Goal: Navigation & Orientation: Understand site structure

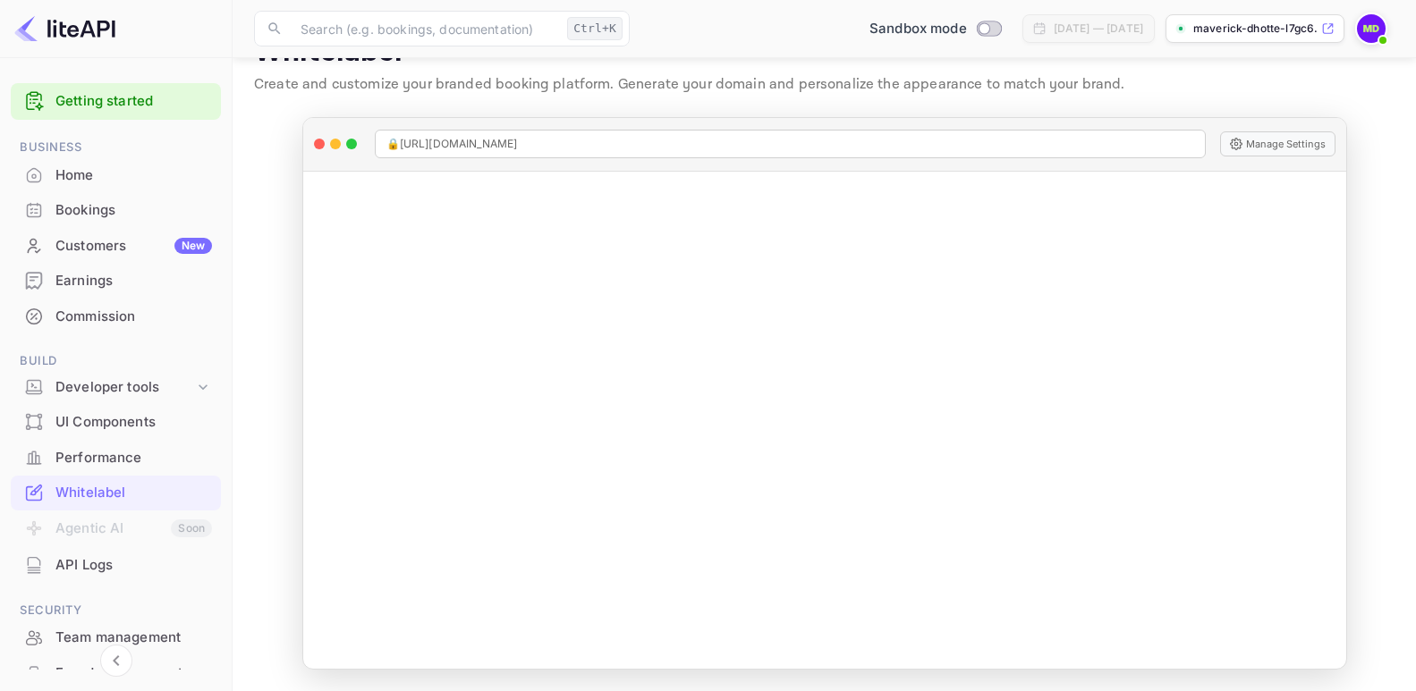
click at [82, 207] on div "Bookings" at bounding box center [133, 210] width 157 height 21
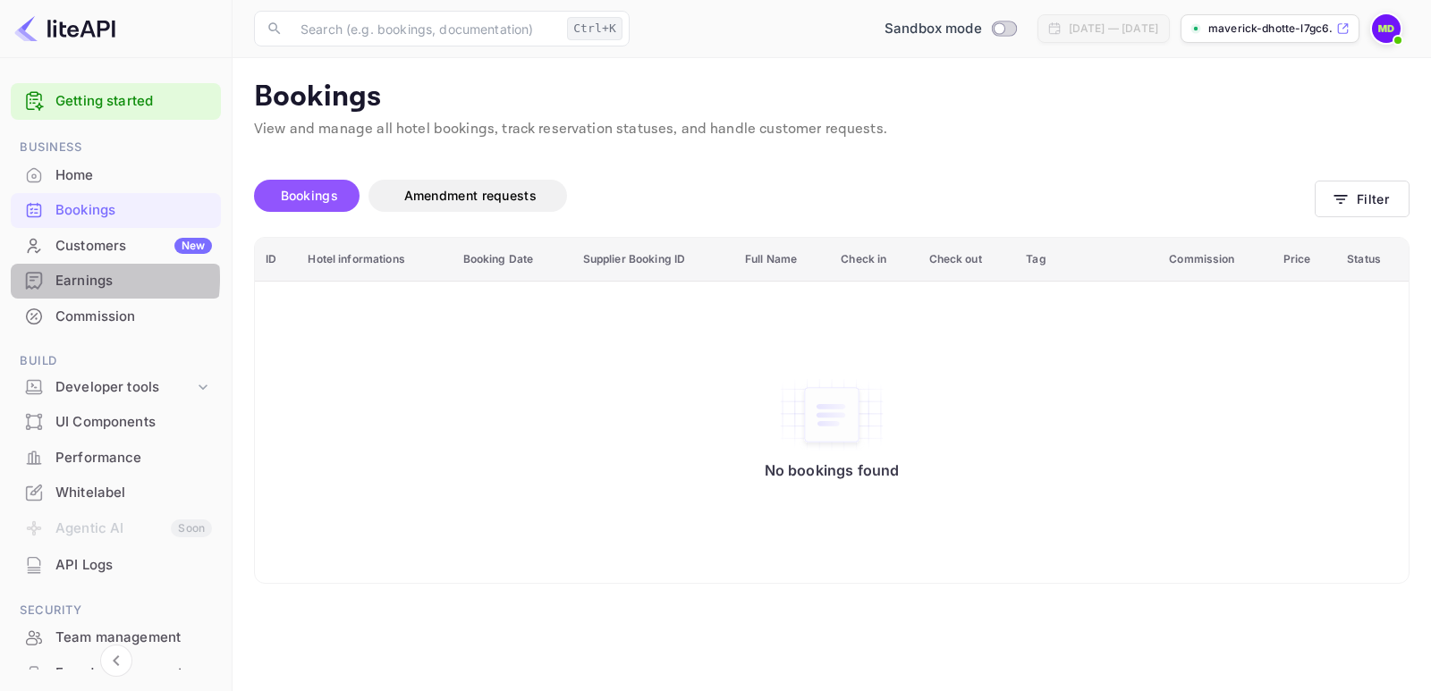
click at [66, 278] on div "Earnings" at bounding box center [133, 281] width 157 height 21
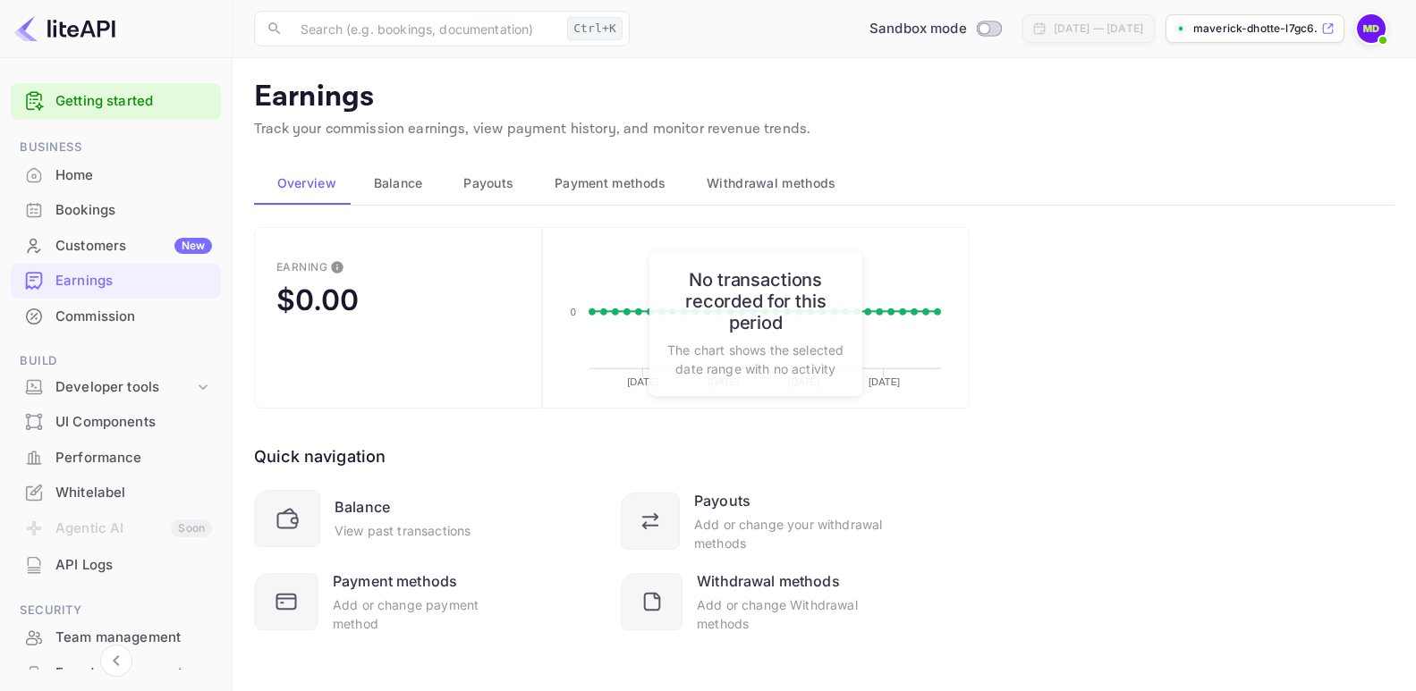
scroll to position [8, 0]
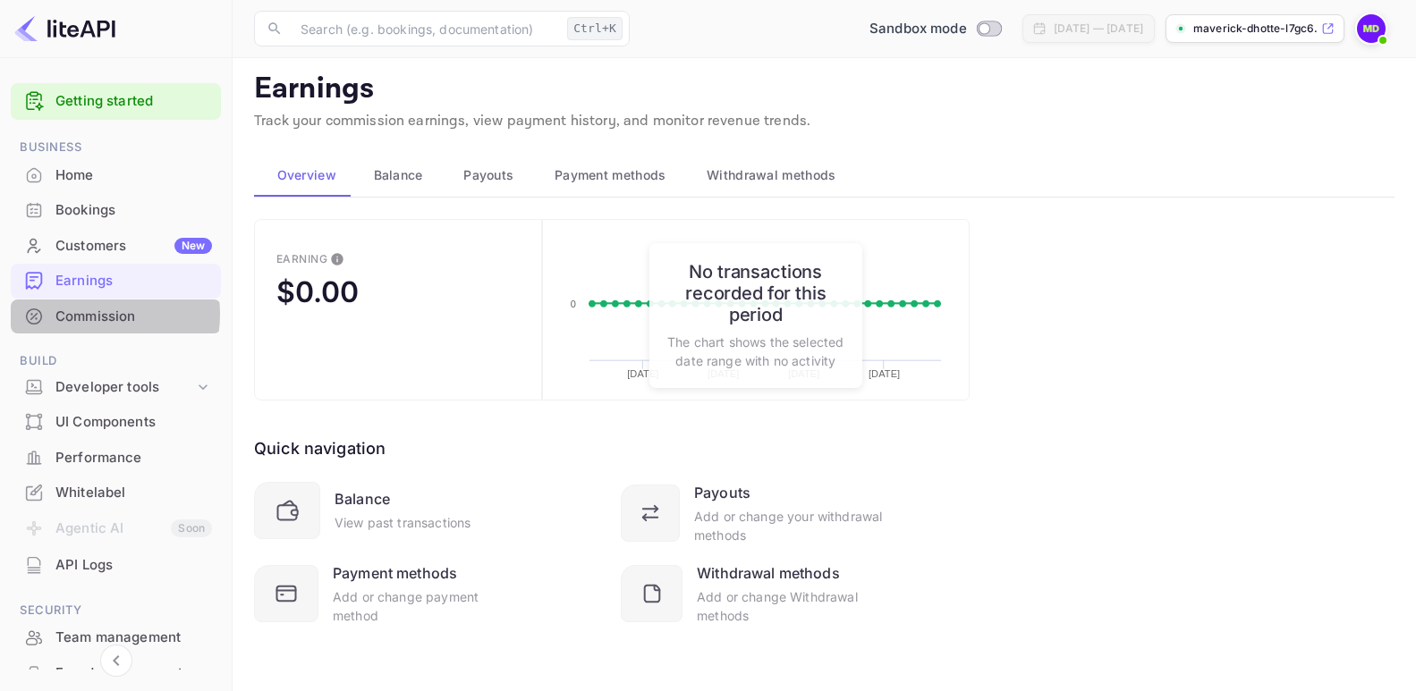
click at [88, 315] on div "Commission" at bounding box center [133, 317] width 157 height 21
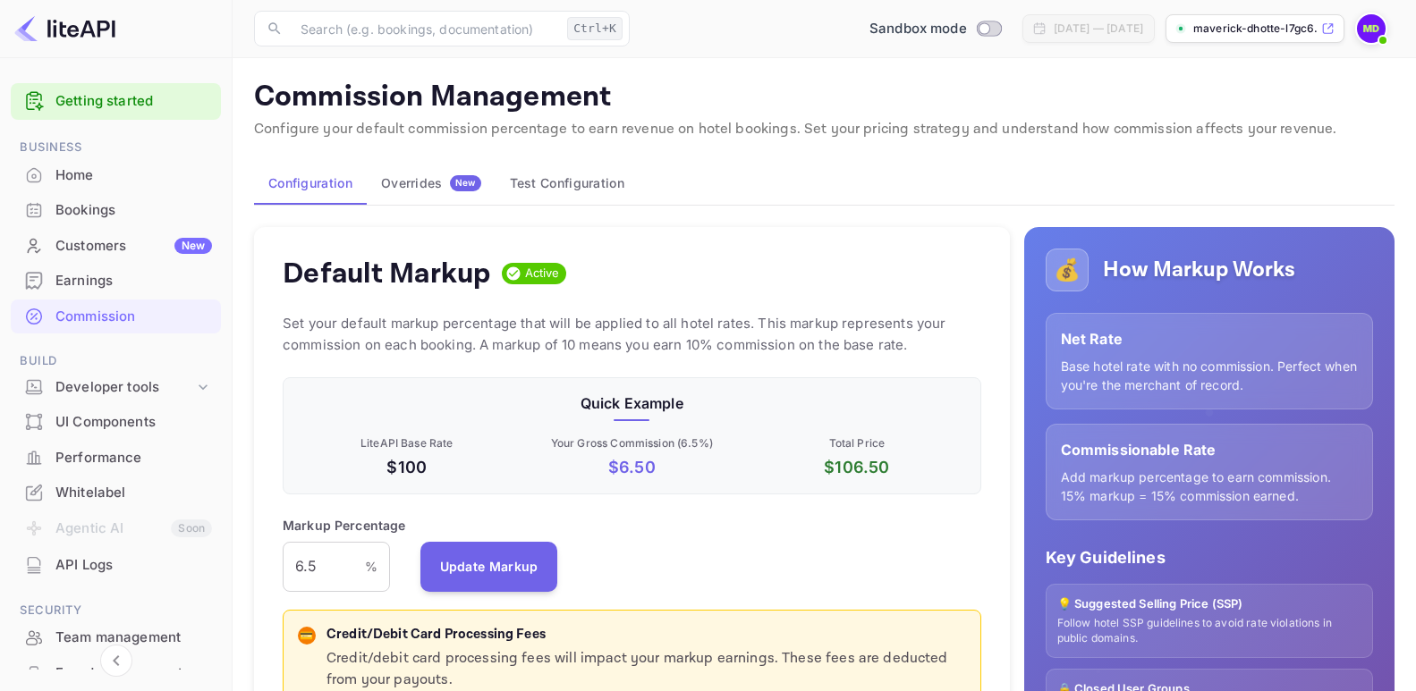
scroll to position [171, 0]
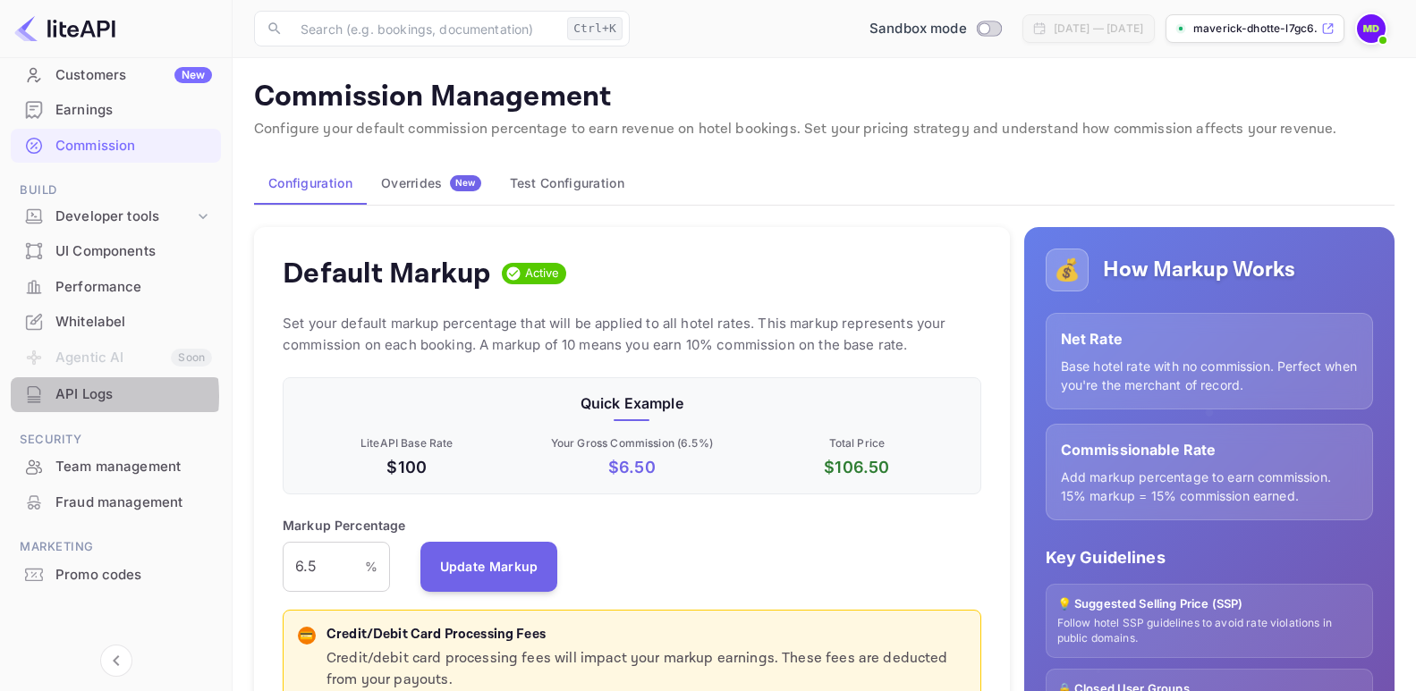
click at [58, 396] on div "API Logs" at bounding box center [133, 395] width 157 height 21
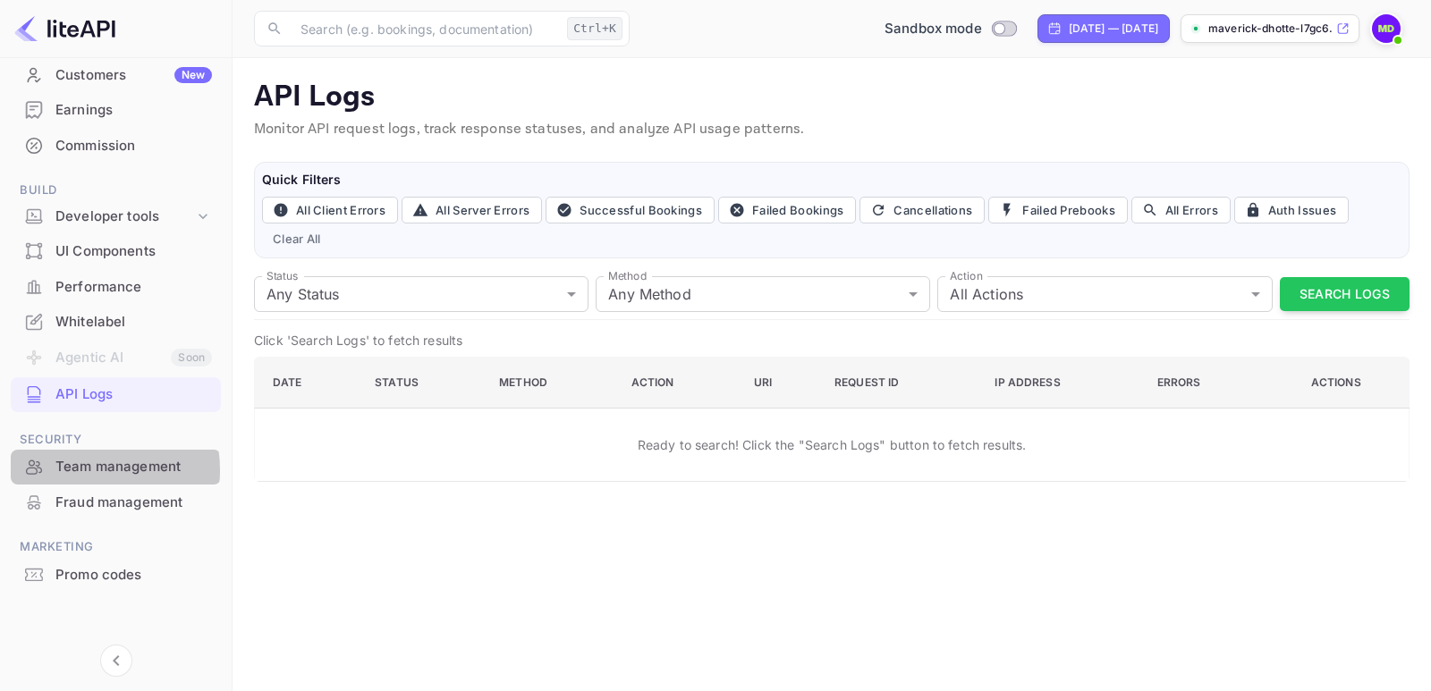
click at [78, 471] on div "Team management" at bounding box center [133, 467] width 157 height 21
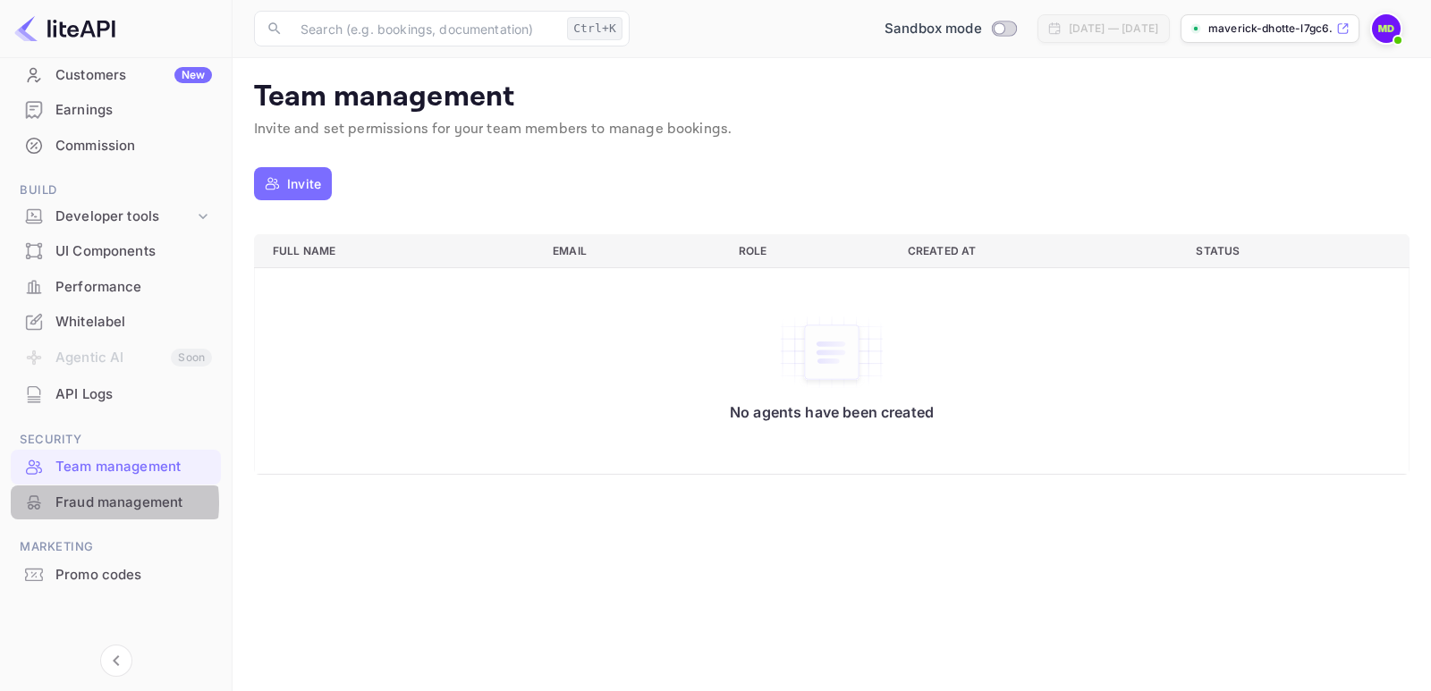
click at [83, 503] on div "Fraud management" at bounding box center [133, 503] width 157 height 21
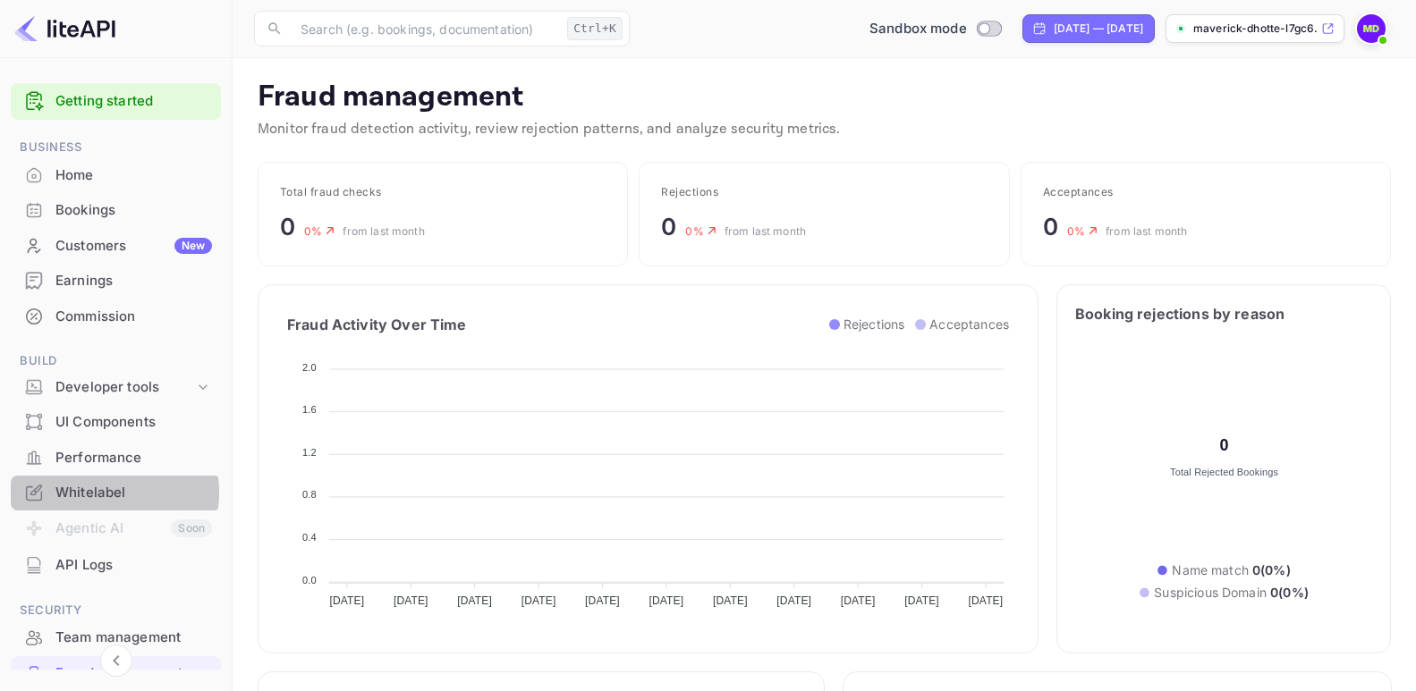
click at [84, 493] on div "Whitelabel" at bounding box center [133, 493] width 157 height 21
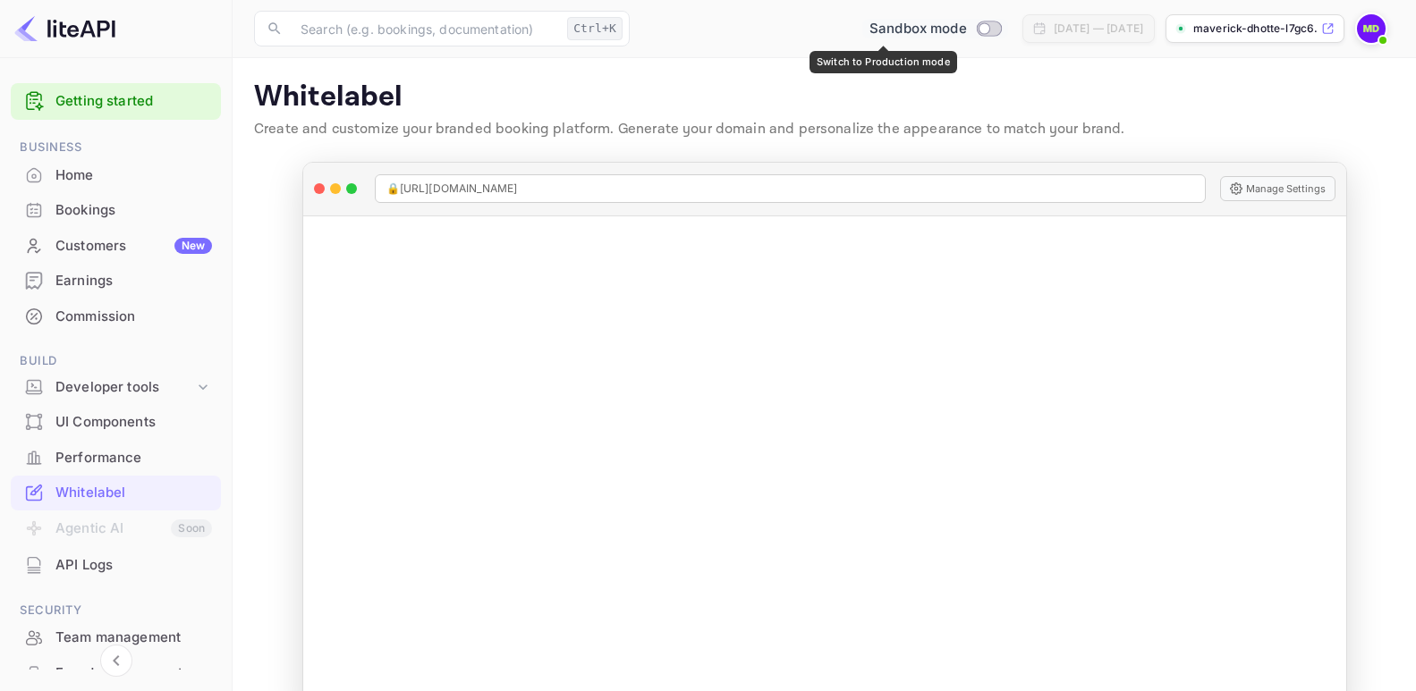
click at [966, 32] on input "Switch to Production mode" at bounding box center [984, 28] width 36 height 12
checkbox input "false"
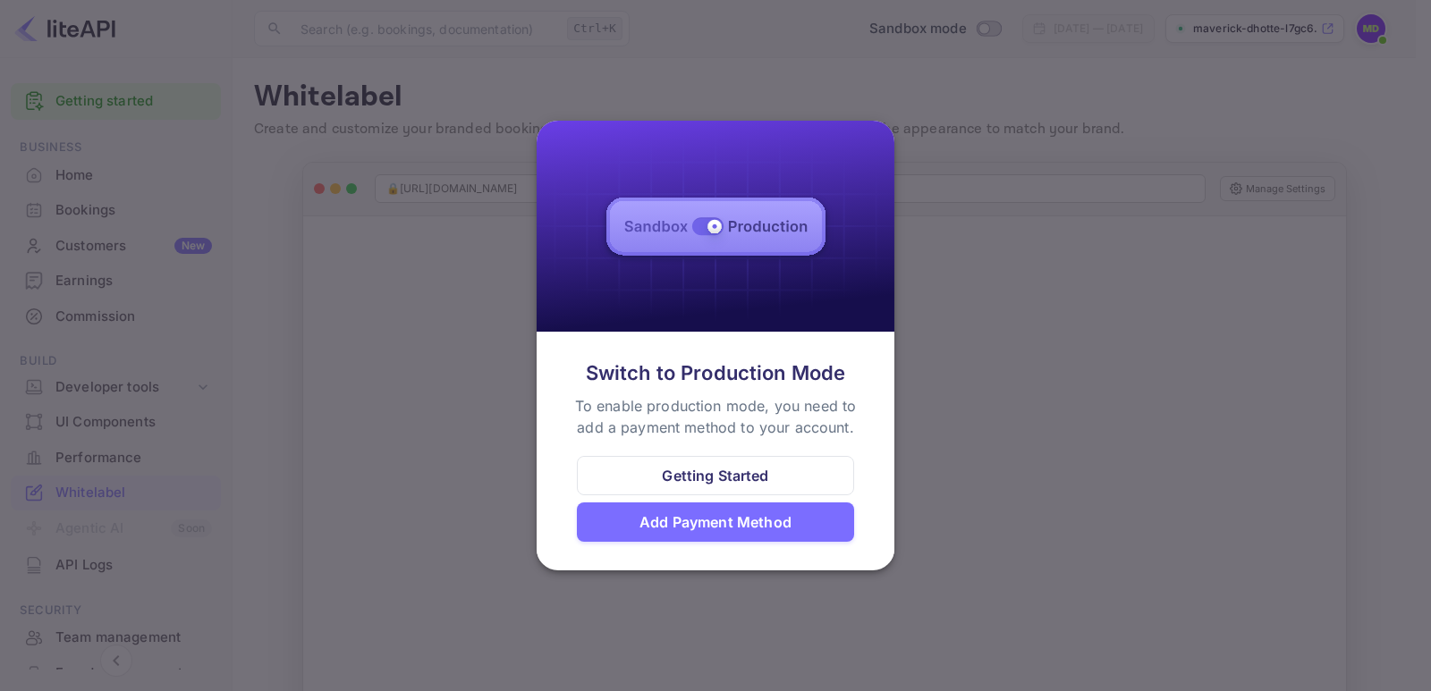
click at [954, 129] on div at bounding box center [715, 345] width 1431 height 691
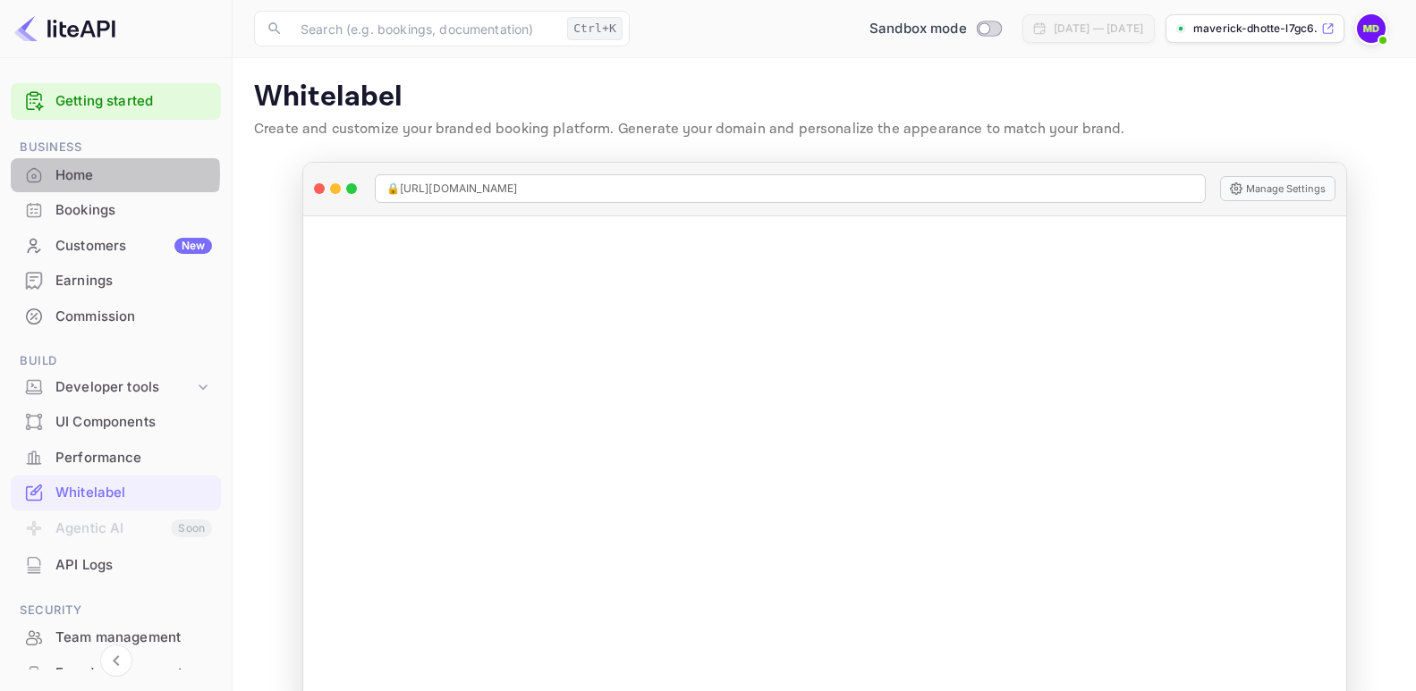
click at [80, 174] on div "Home" at bounding box center [133, 175] width 157 height 21
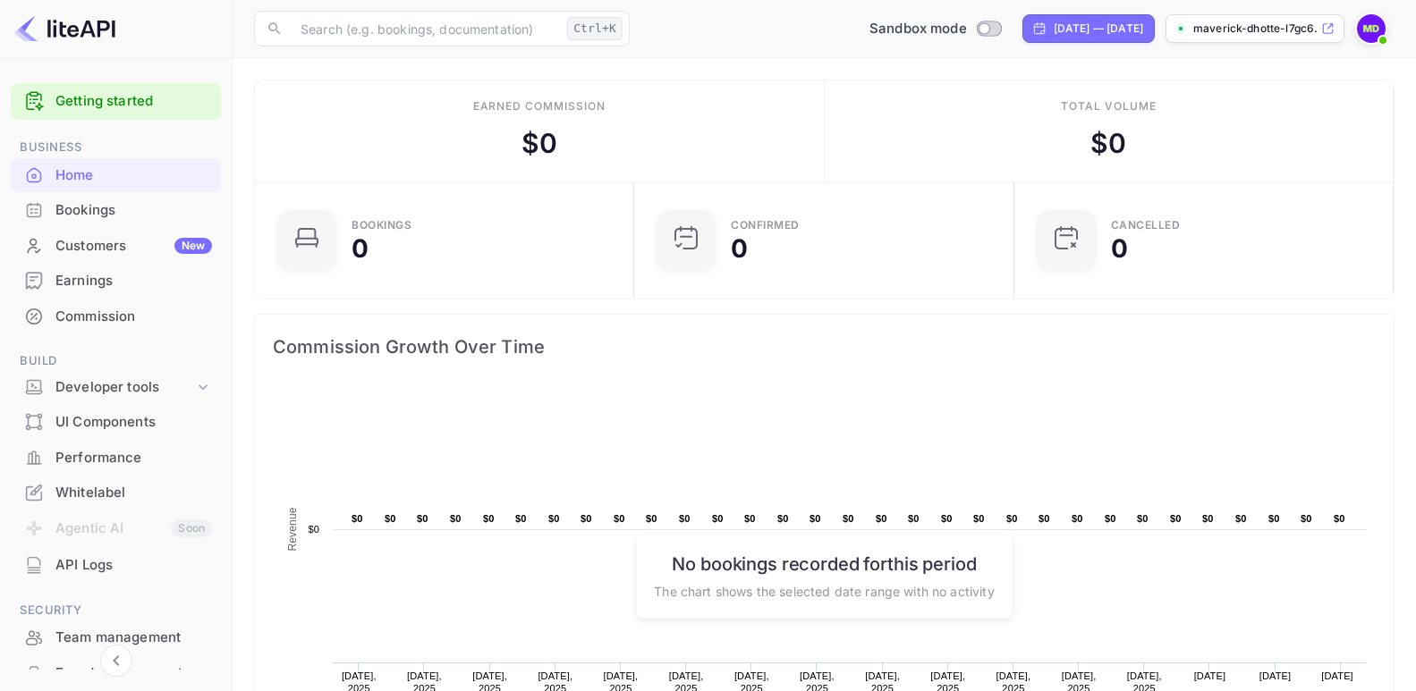
scroll to position [276, 354]
